Goal: Check status

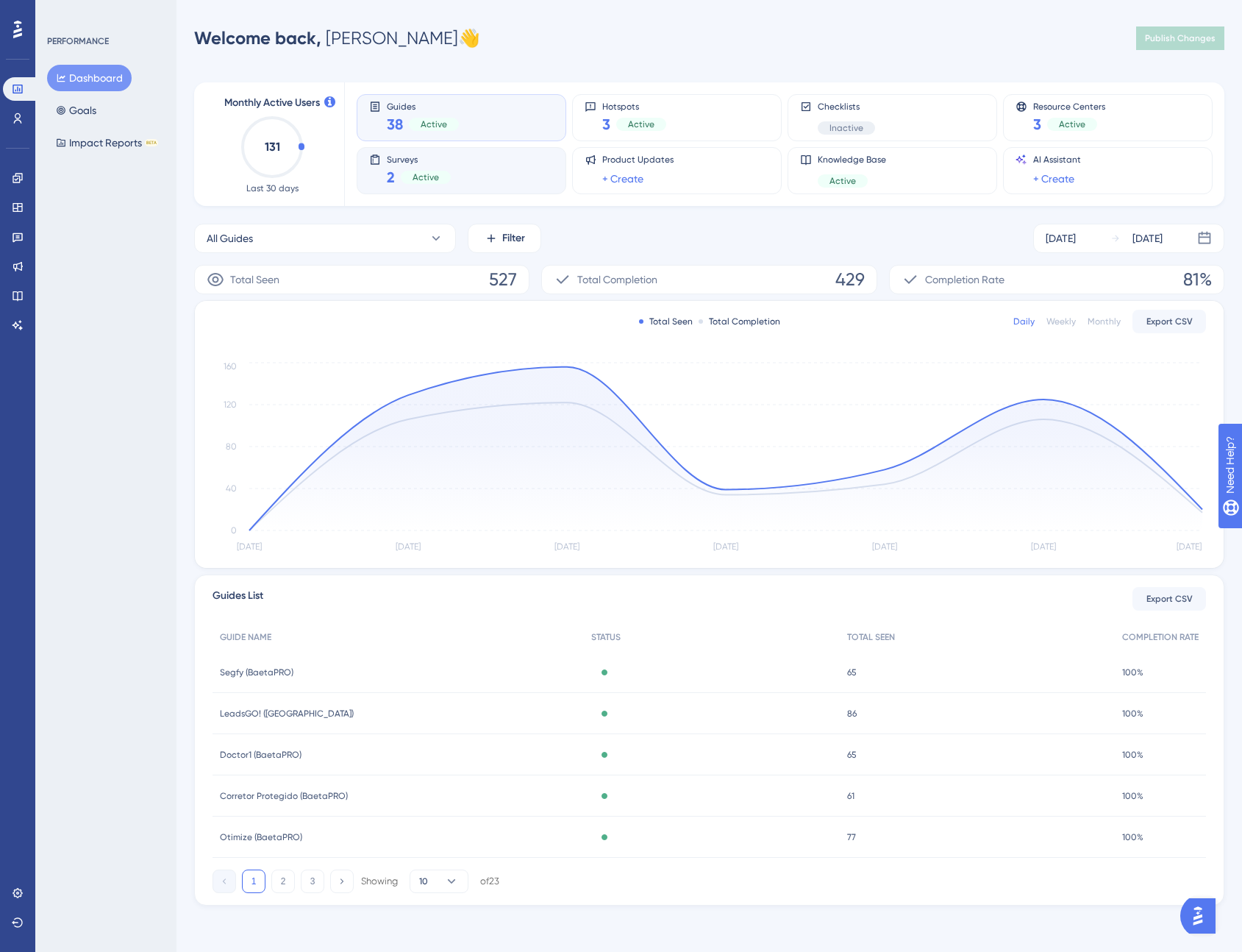
click at [395, 169] on div "2 Active" at bounding box center [418, 177] width 64 height 21
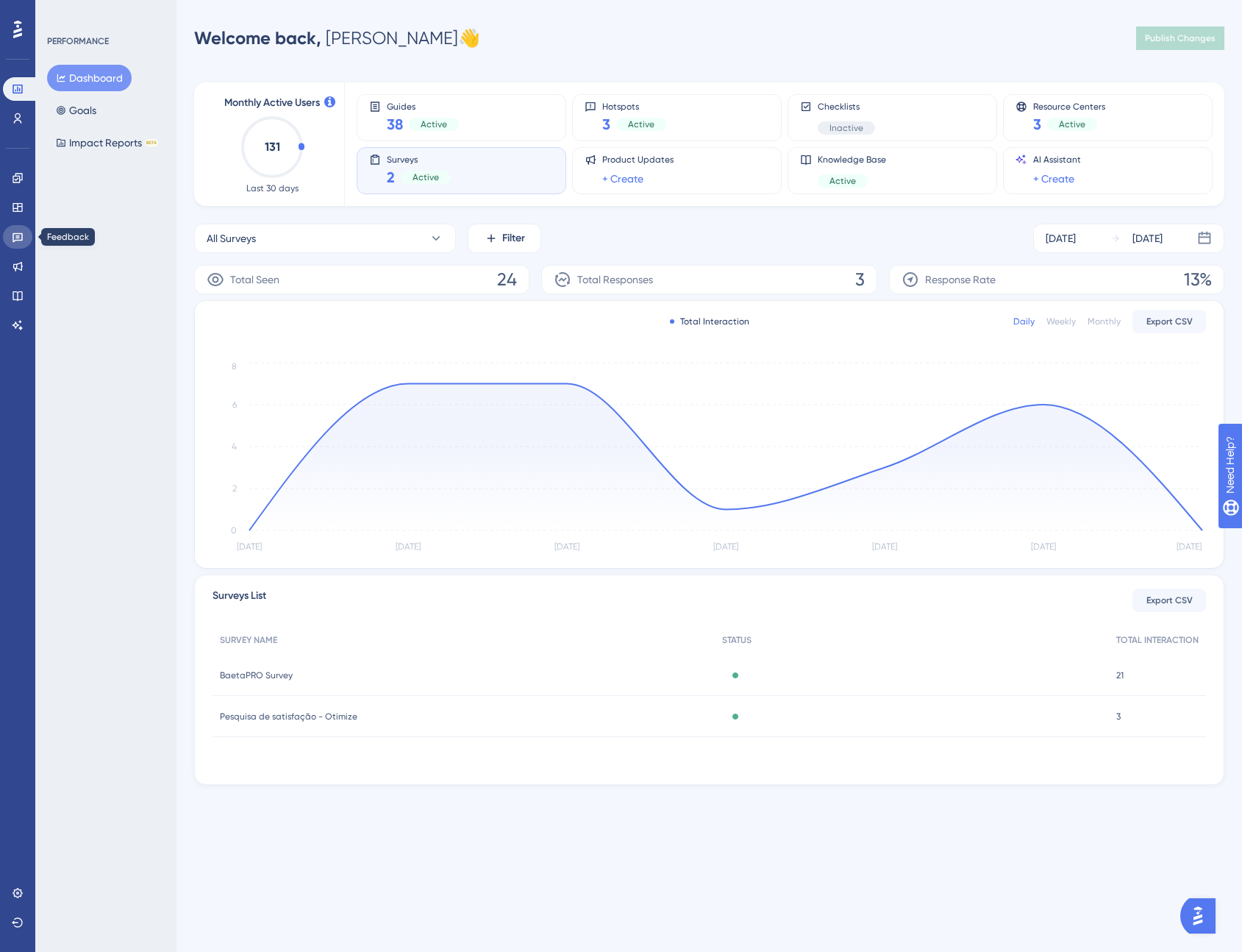
click at [15, 239] on icon at bounding box center [18, 237] width 12 height 12
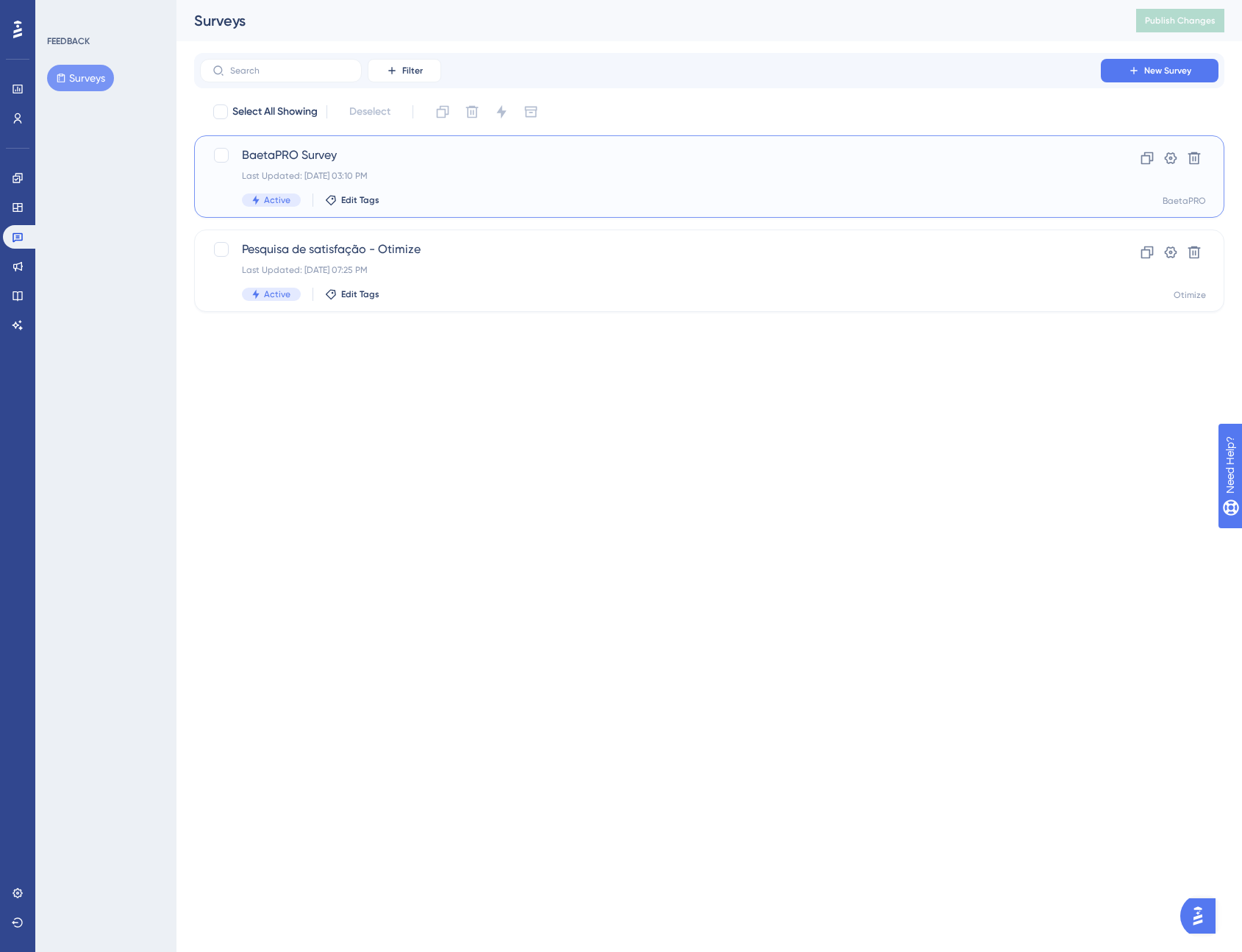
click at [422, 173] on div "Last Updated: [DATE] 03:10 PM" at bounding box center [650, 176] width 817 height 12
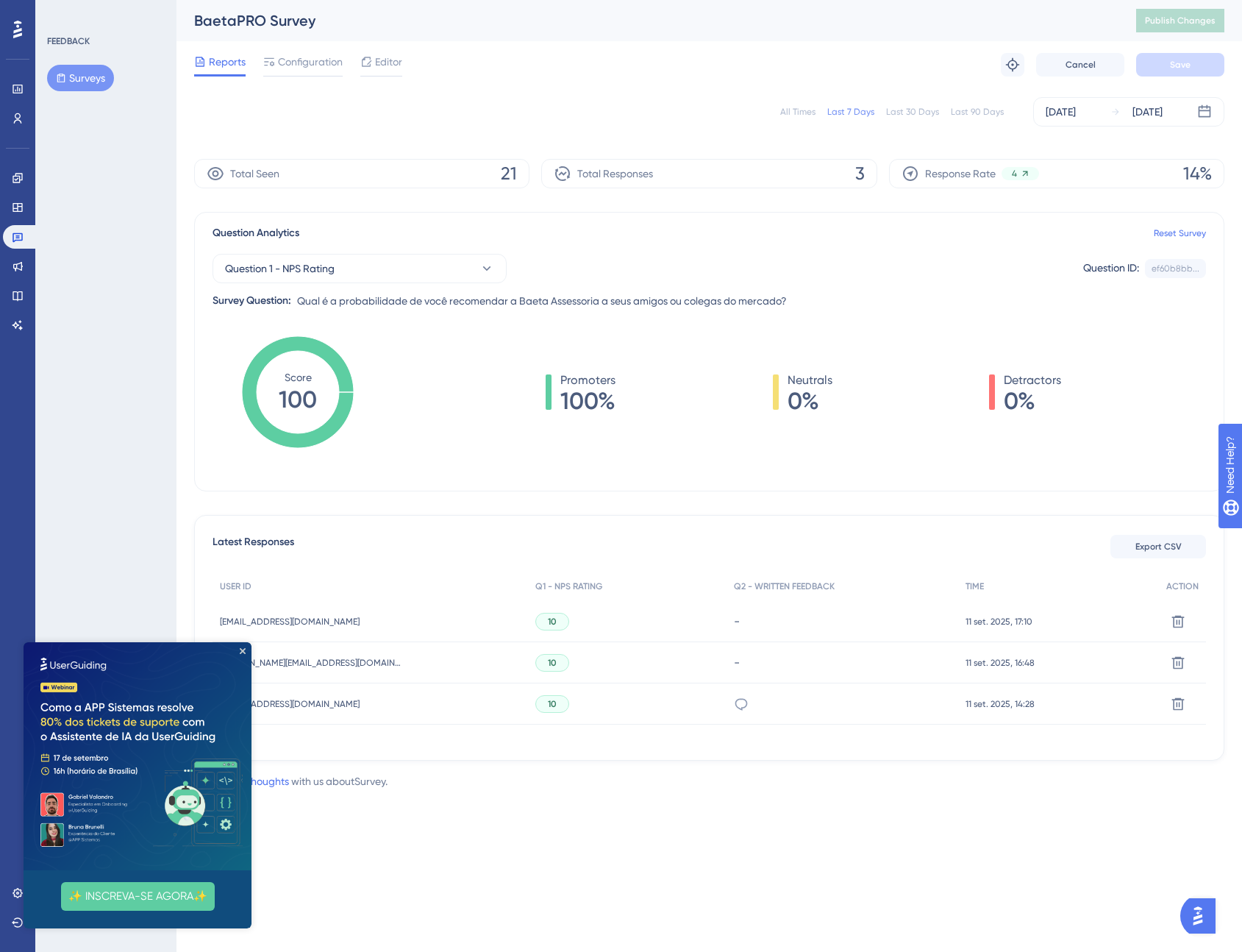
click at [248, 650] on img at bounding box center [137, 755] width 228 height 228
click at [242, 650] on icon "Close Preview" at bounding box center [243, 651] width 6 height 6
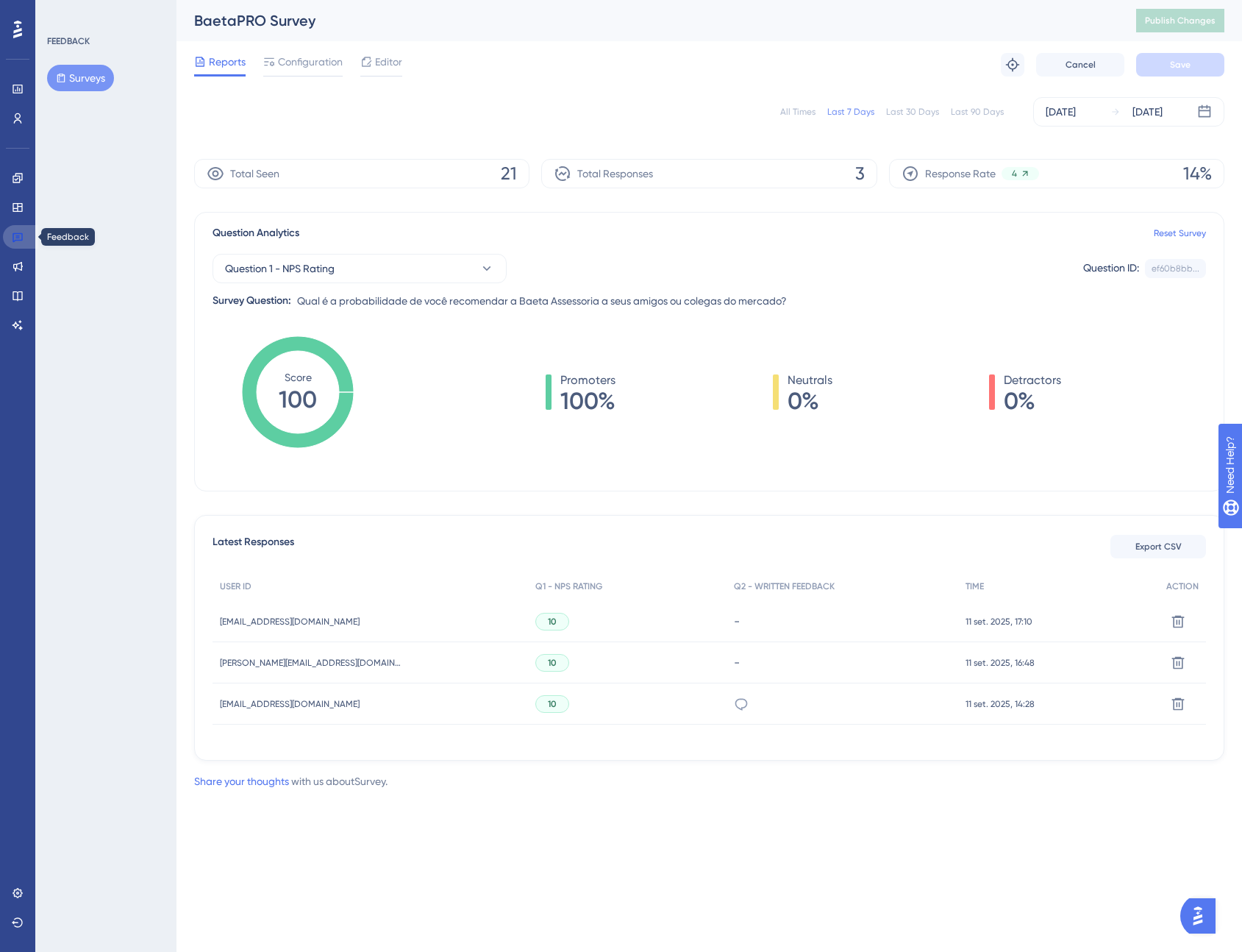
click at [17, 242] on icon at bounding box center [18, 237] width 12 height 12
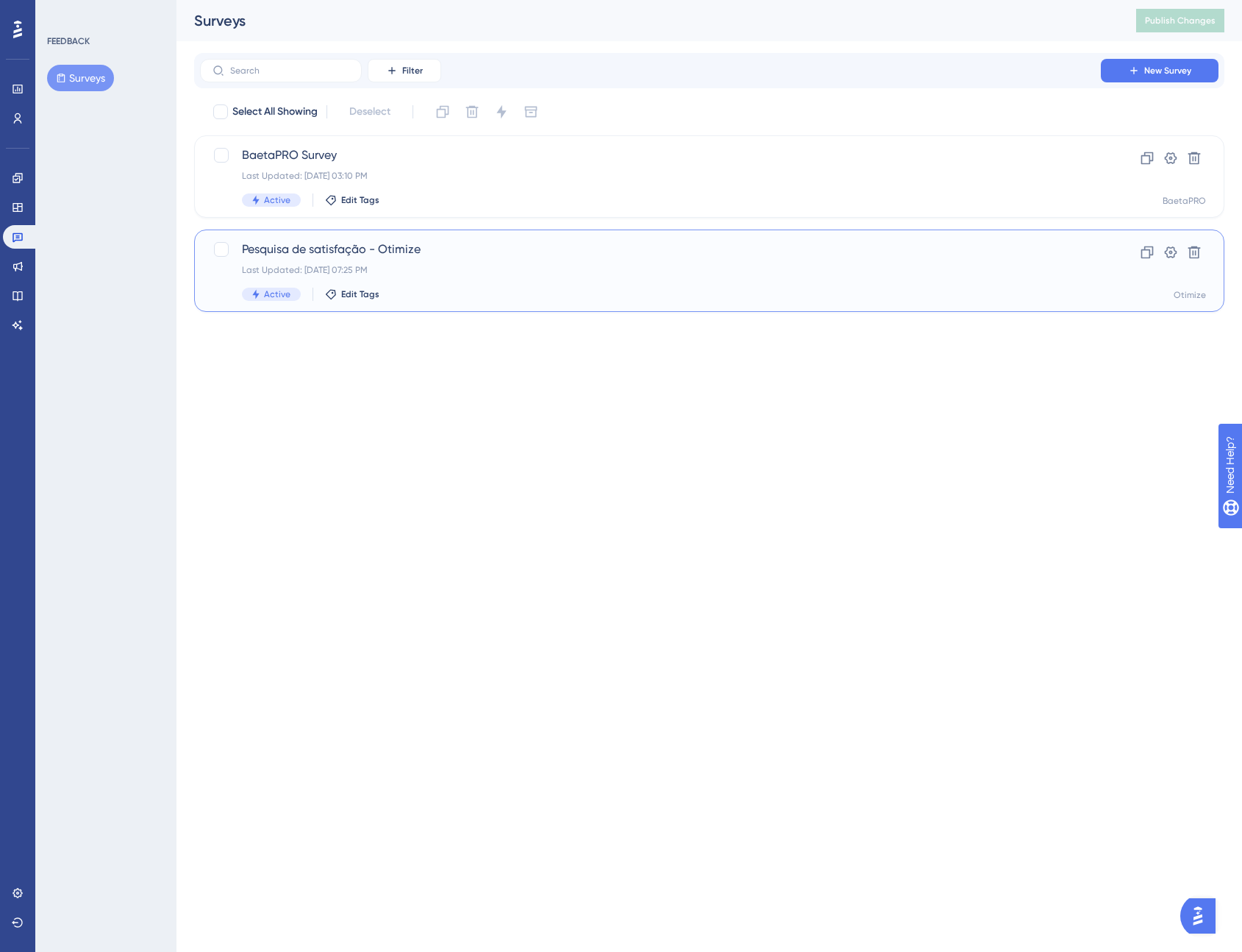
click at [405, 261] on div "Pesquisa de satisfação - Otimize Last Updated: [DATE] 07:25 PM Active Edit Tags" at bounding box center [650, 271] width 817 height 61
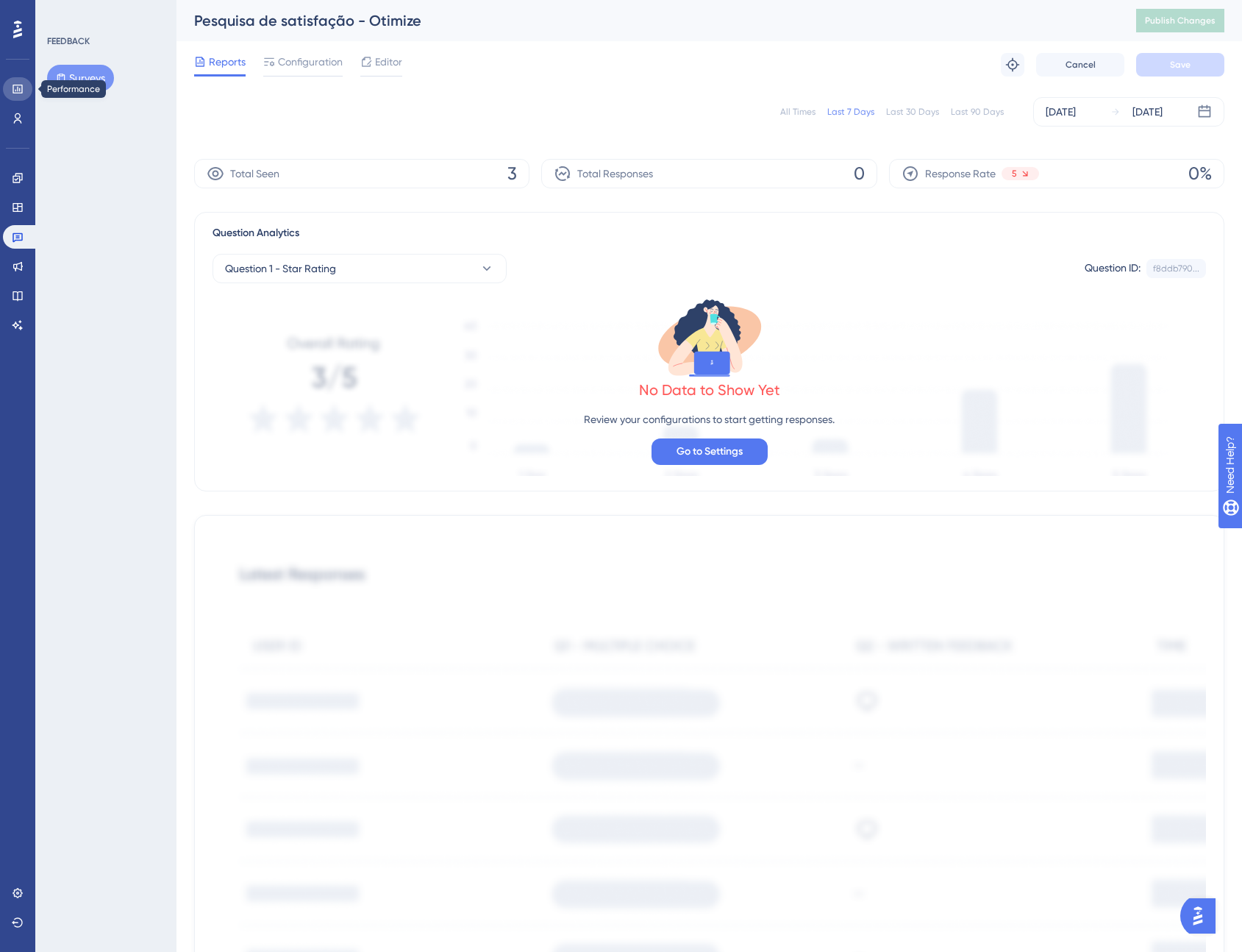
click at [20, 88] on icon at bounding box center [18, 89] width 12 height 12
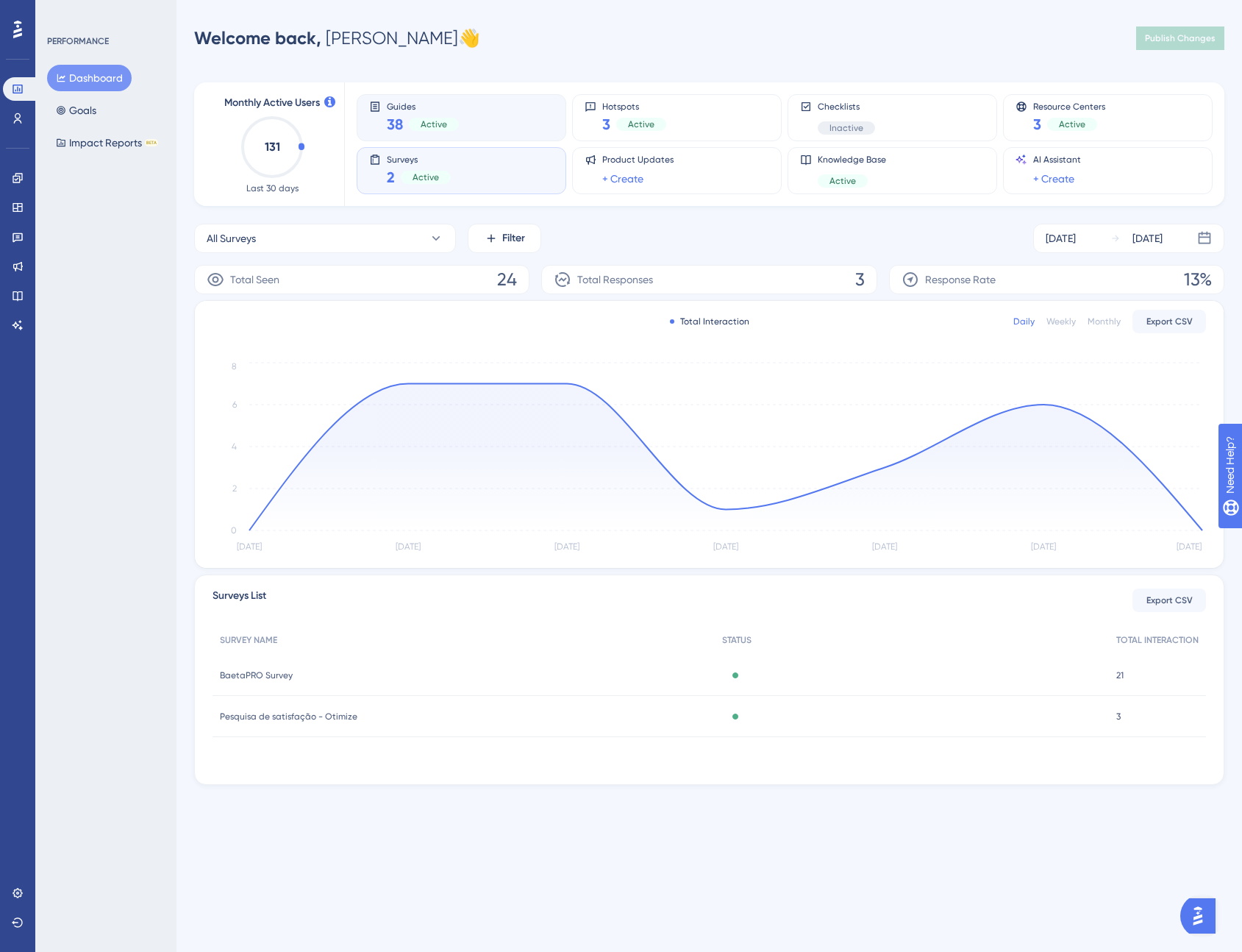
click at [431, 123] on span "Active" at bounding box center [434, 124] width 26 height 12
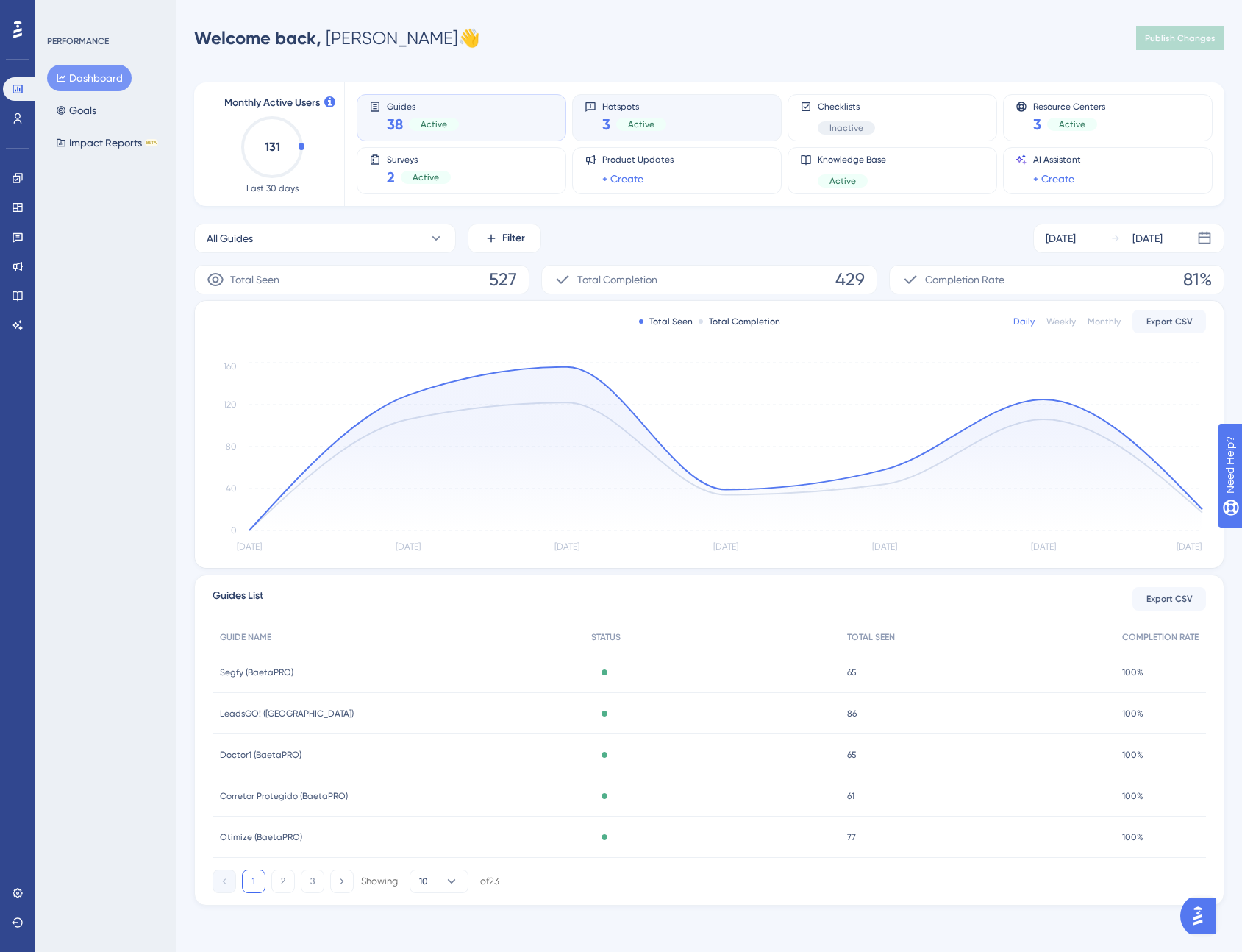
click at [665, 138] on div "Hotspots 3 Active" at bounding box center [677, 117] width 209 height 47
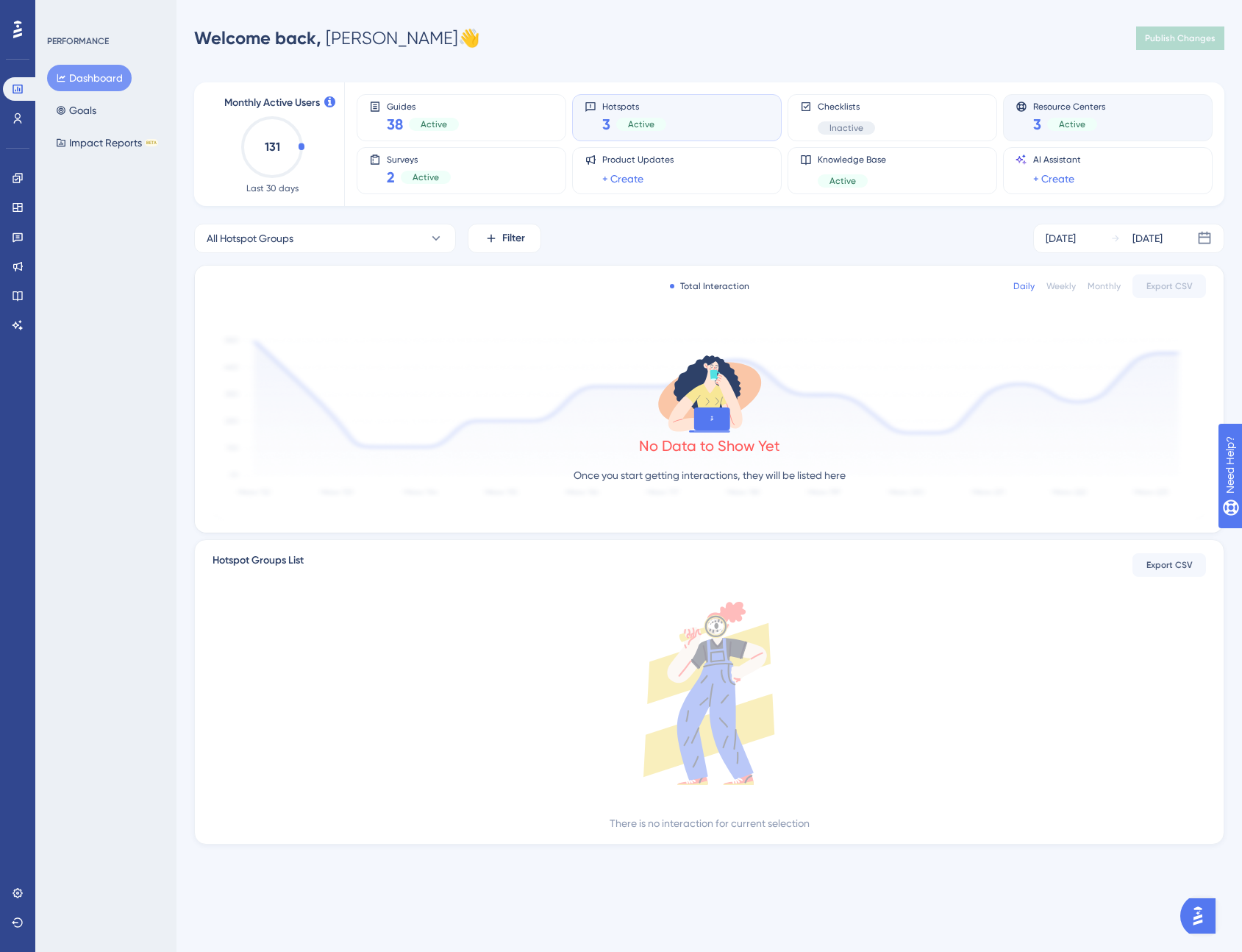
click at [1106, 122] on div "Resource Centers 3 Active" at bounding box center [1108, 117] width 185 height 34
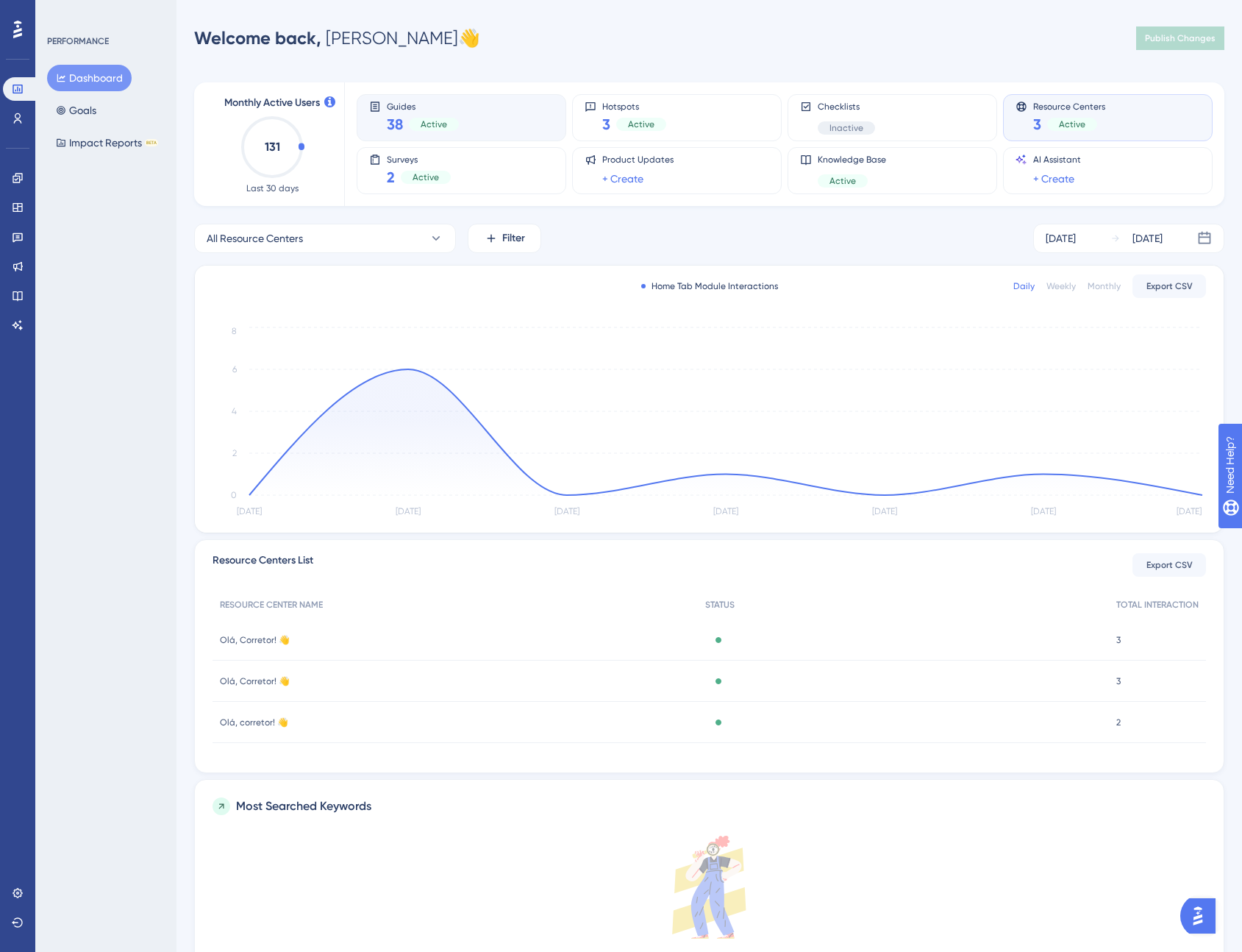
click at [402, 106] on span "Guides" at bounding box center [423, 106] width 72 height 11
